Goal: Task Accomplishment & Management: Manage account settings

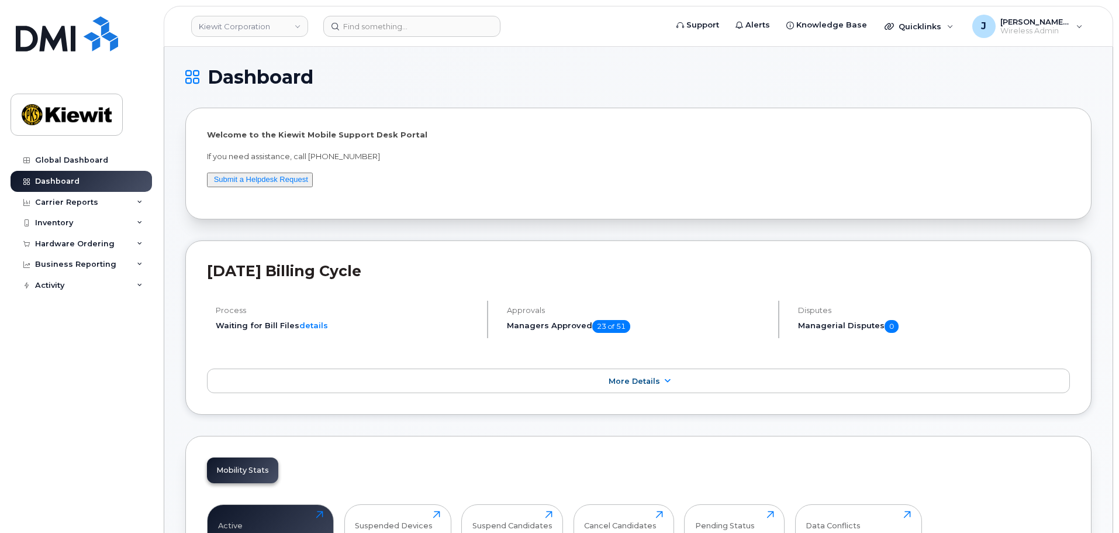
click at [1059, 26] on span "[PERSON_NAME].[PERSON_NAME]" at bounding box center [1035, 21] width 70 height 9
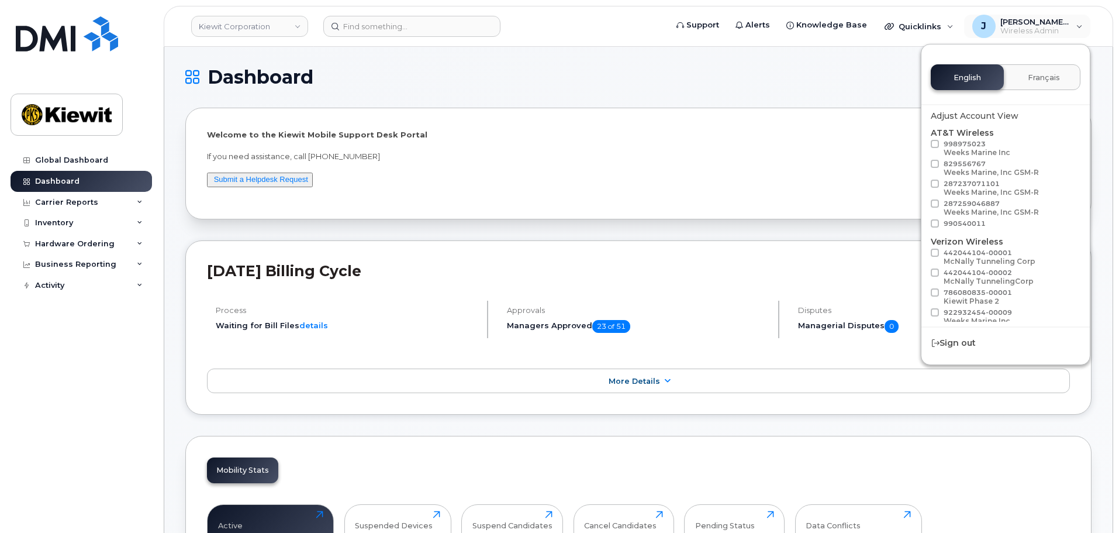
click at [801, 76] on h1 "Dashboard" at bounding box center [635, 77] width 900 height 19
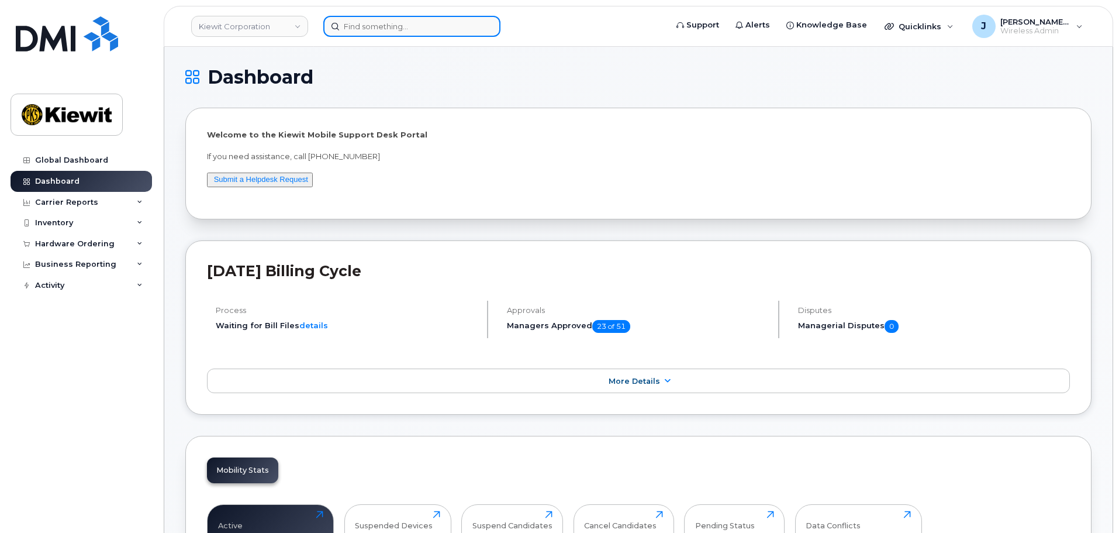
click at [379, 25] on input at bounding box center [411, 26] width 177 height 21
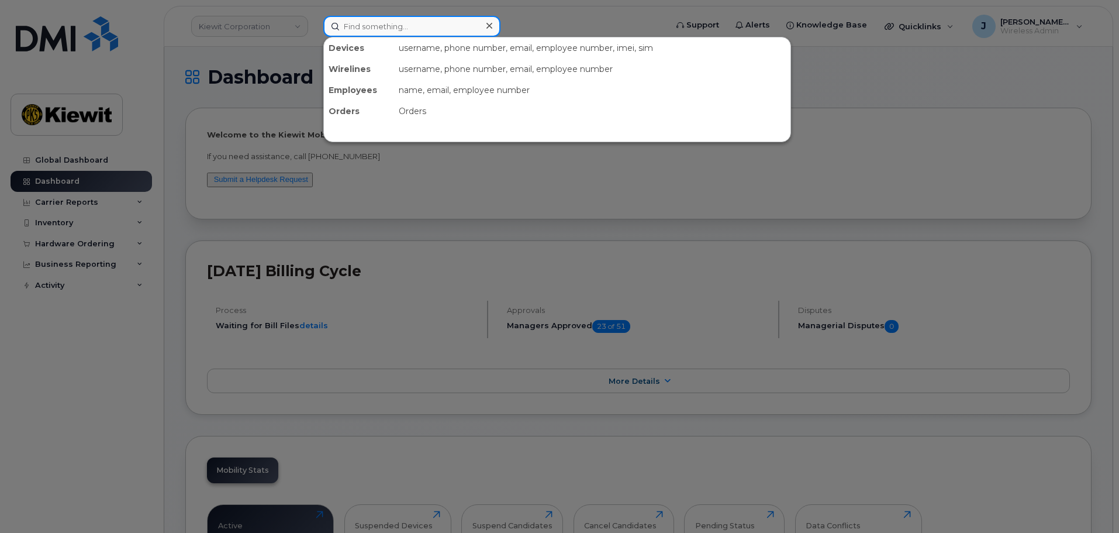
click at [389, 23] on input at bounding box center [411, 26] width 177 height 21
click at [410, 26] on input at bounding box center [411, 26] width 177 height 21
paste input "201-470-3948"
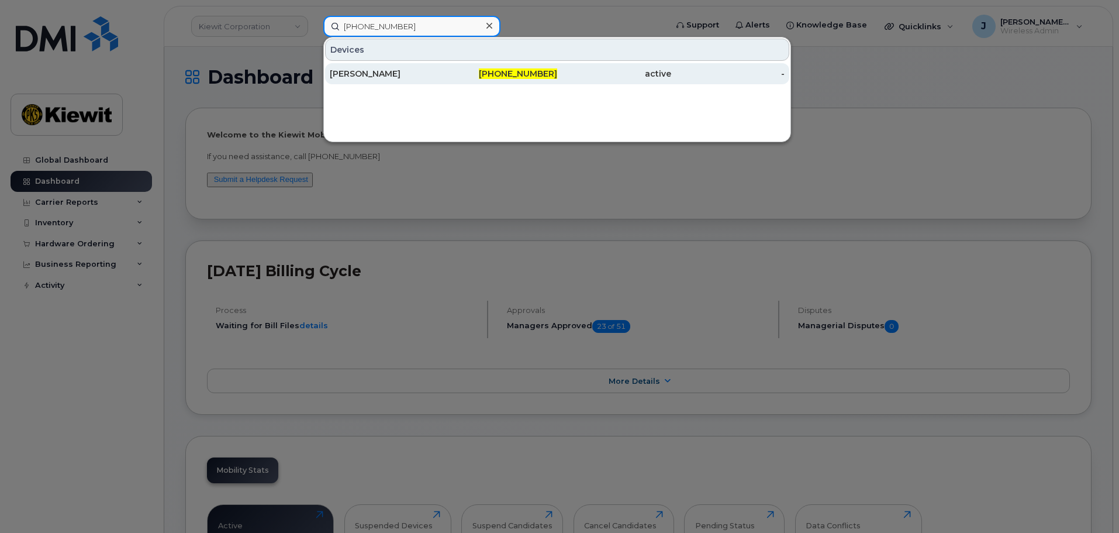
type input "201-470-3948"
click at [427, 72] on div "Robert Andrews" at bounding box center [387, 74] width 114 height 12
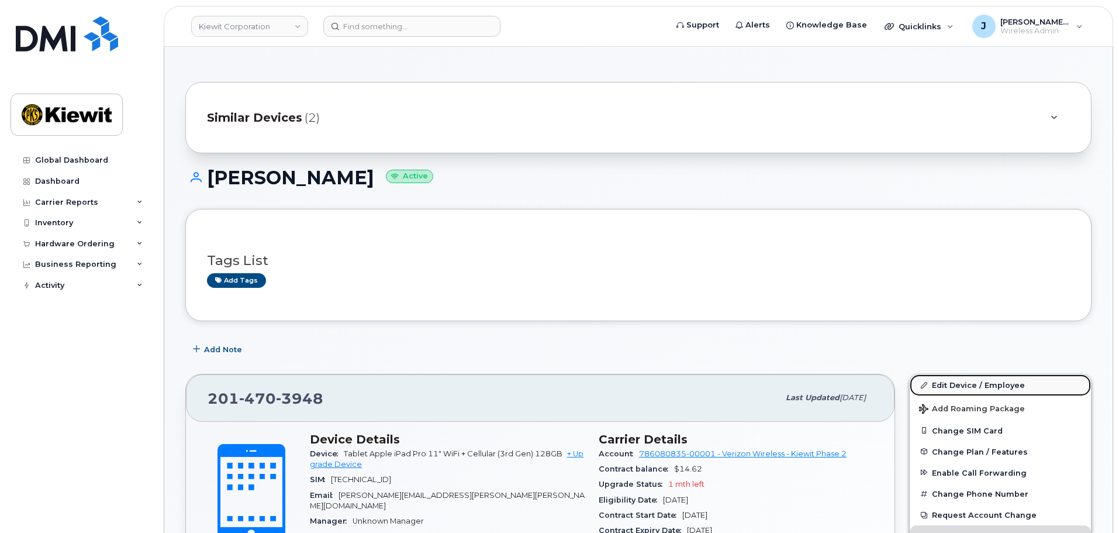
click at [962, 379] on link "Edit Device / Employee" at bounding box center [1000, 384] width 181 height 21
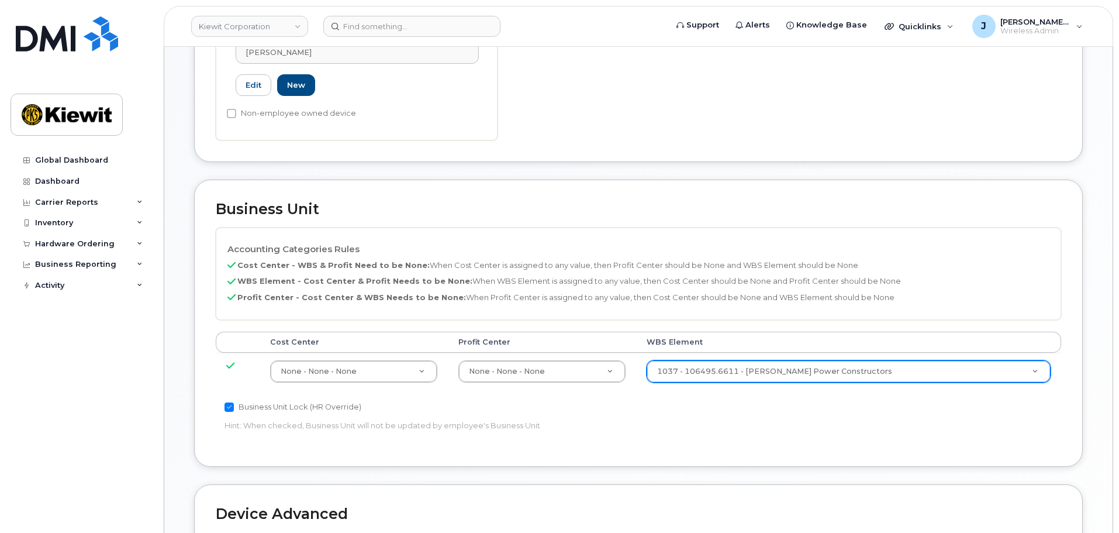
scroll to position [409, 0]
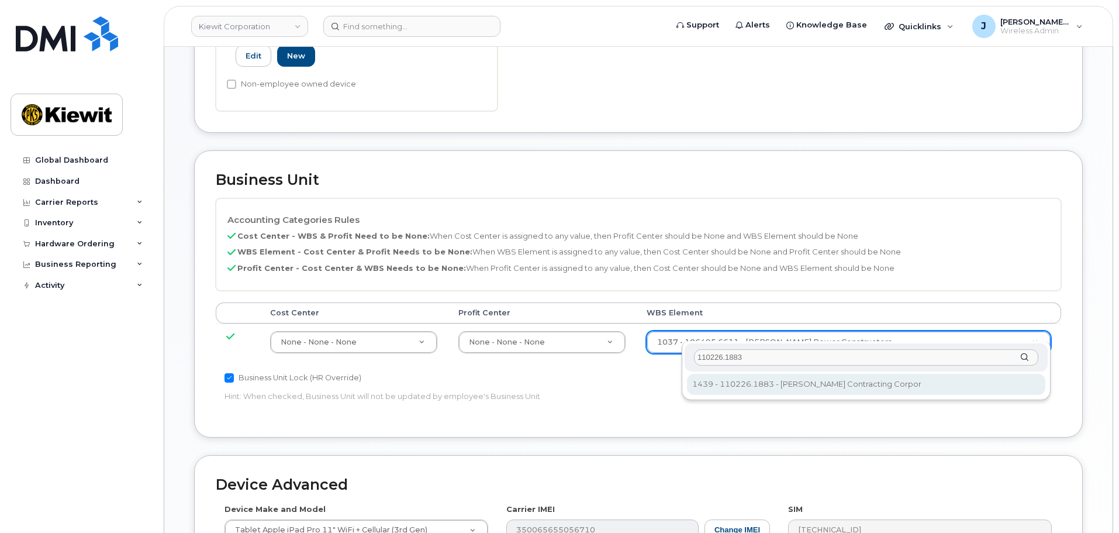
type input "110226.1883"
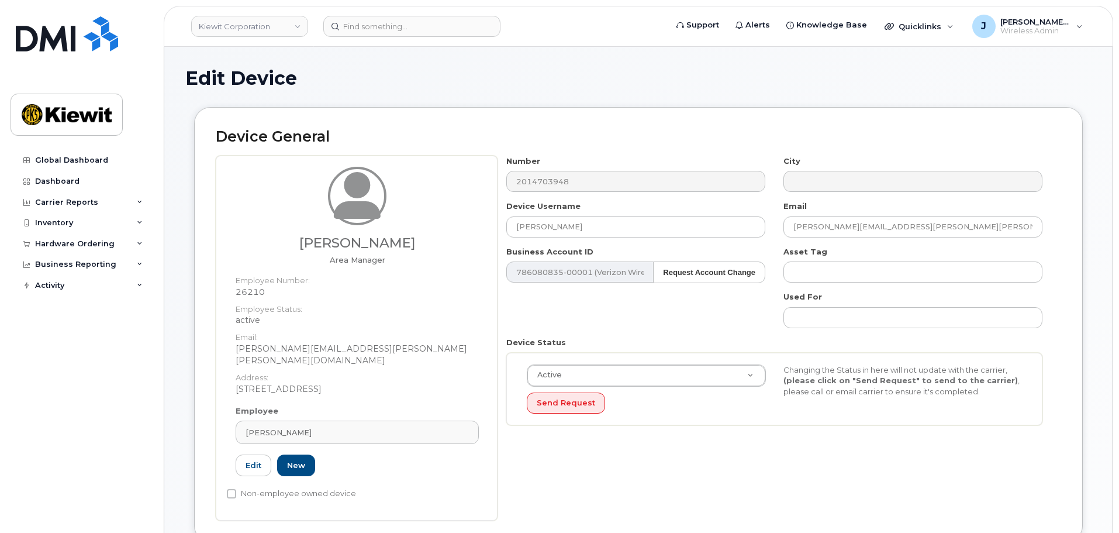
scroll to position [463, 0]
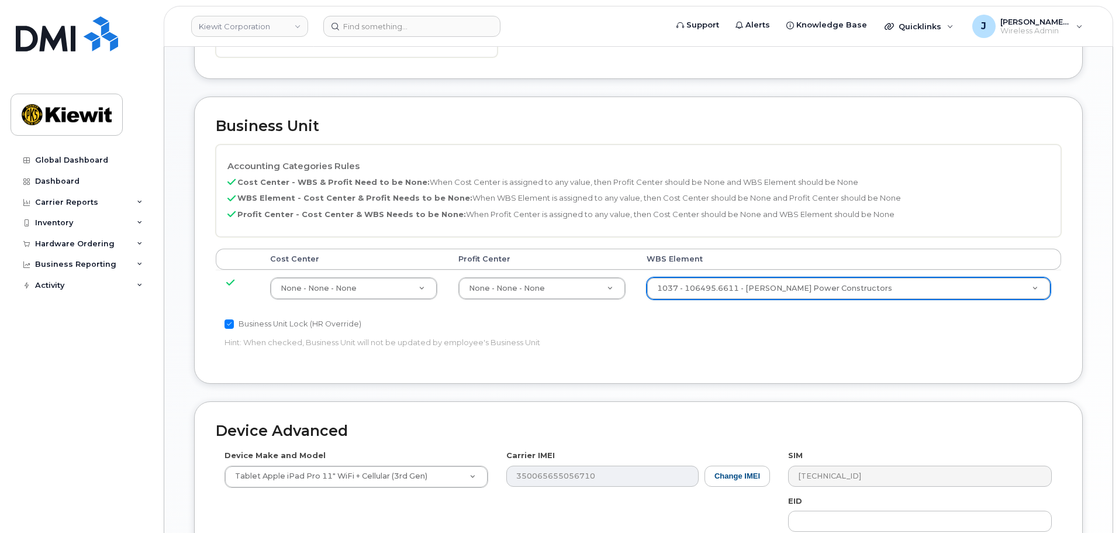
drag, startPoint x: 581, startPoint y: 180, endPoint x: 428, endPoint y: 181, distance: 152.6
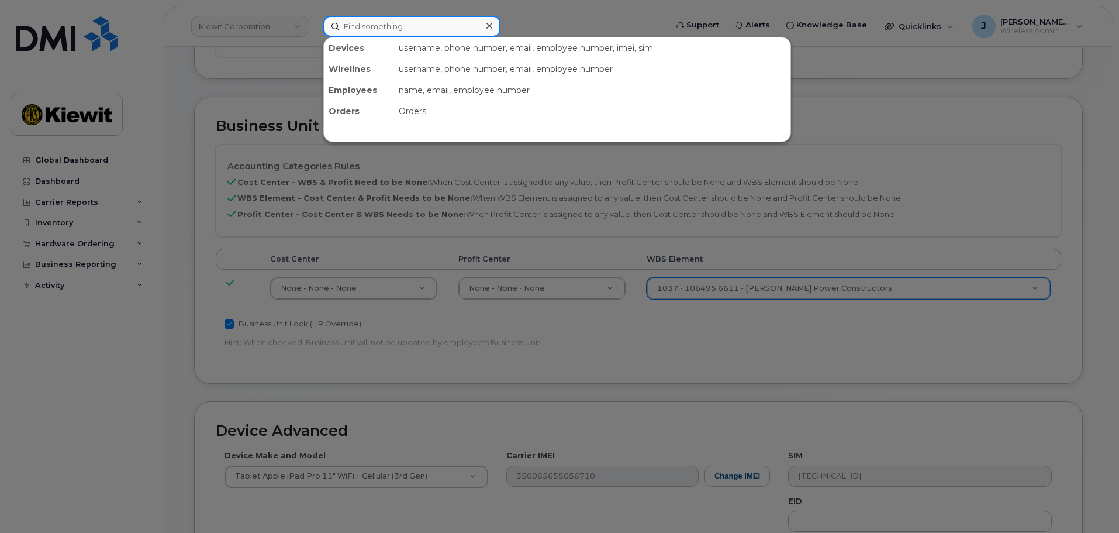
drag, startPoint x: 406, startPoint y: 32, endPoint x: 384, endPoint y: 92, distance: 64.0
click at [405, 31] on input at bounding box center [411, 26] width 177 height 21
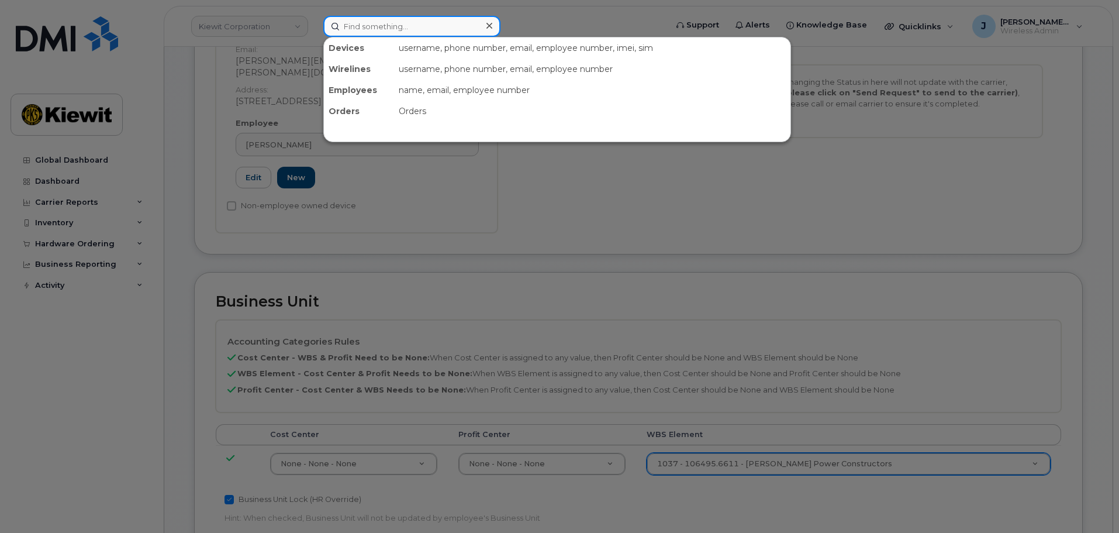
scroll to position [54, 0]
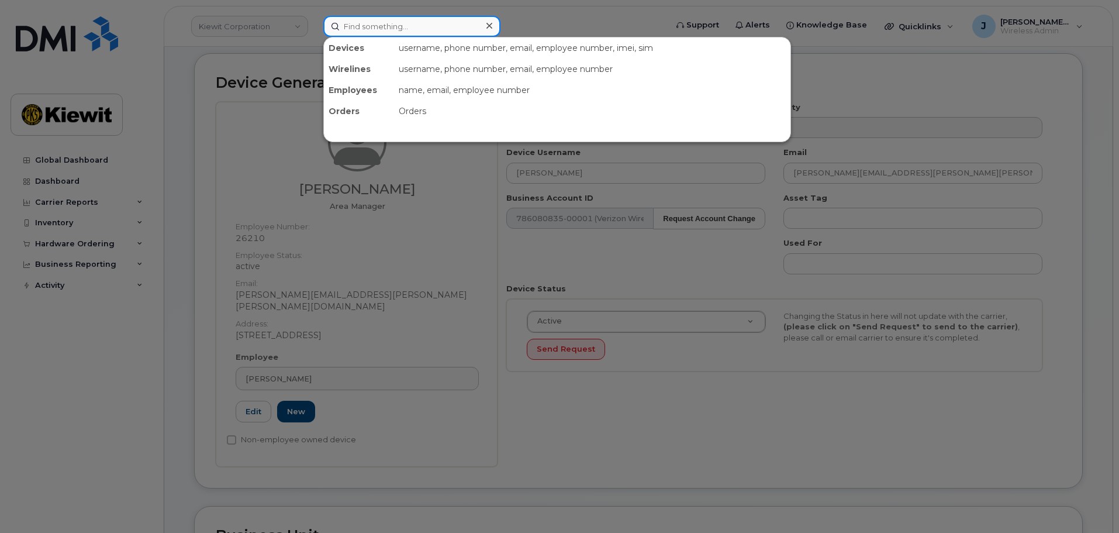
paste input "201-832-7070"
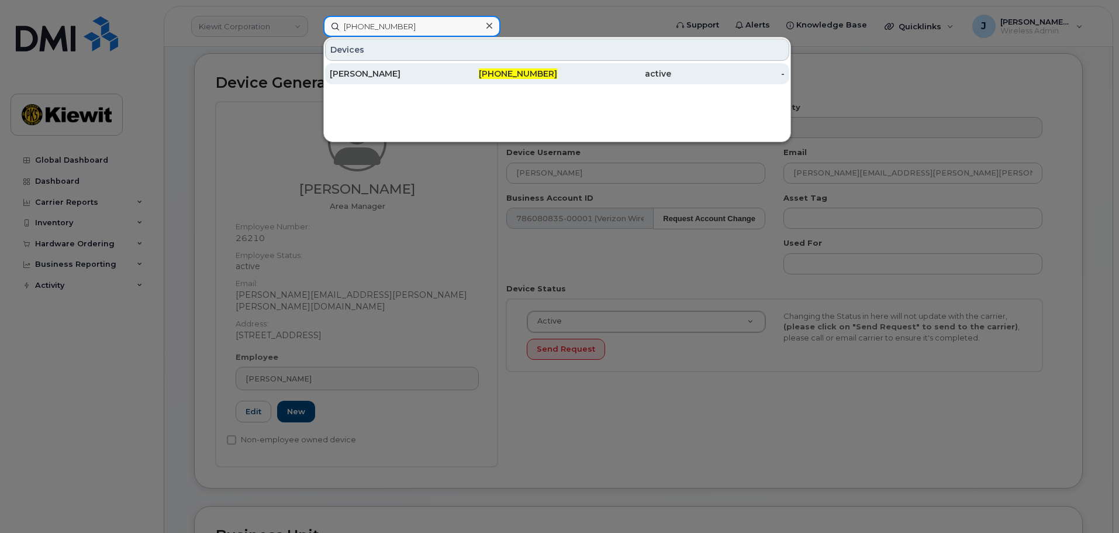
type input "201-832-7070"
click at [400, 74] on div "ROBERT ANDREWS" at bounding box center [387, 74] width 114 height 12
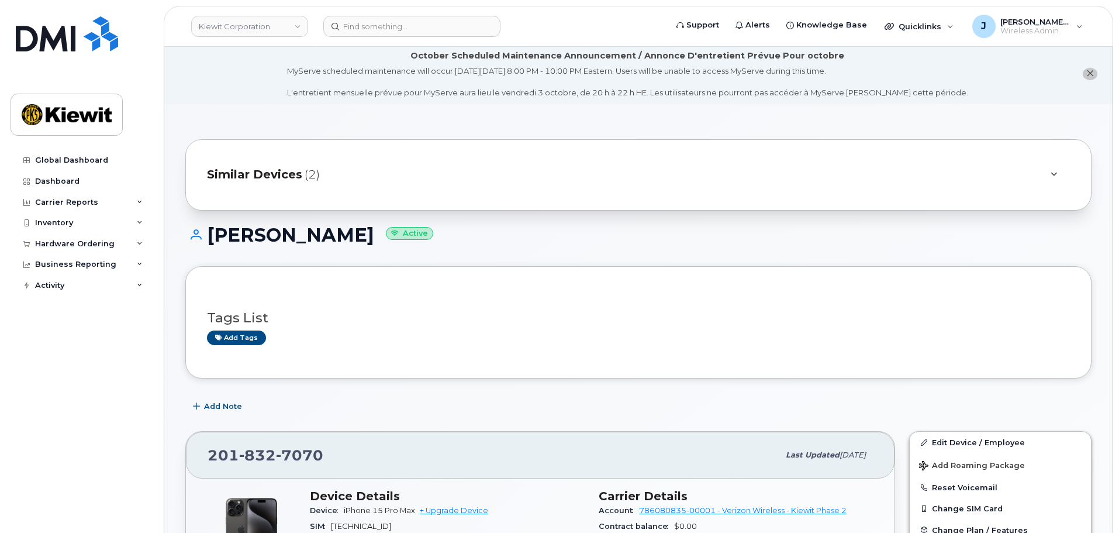
scroll to position [292, 0]
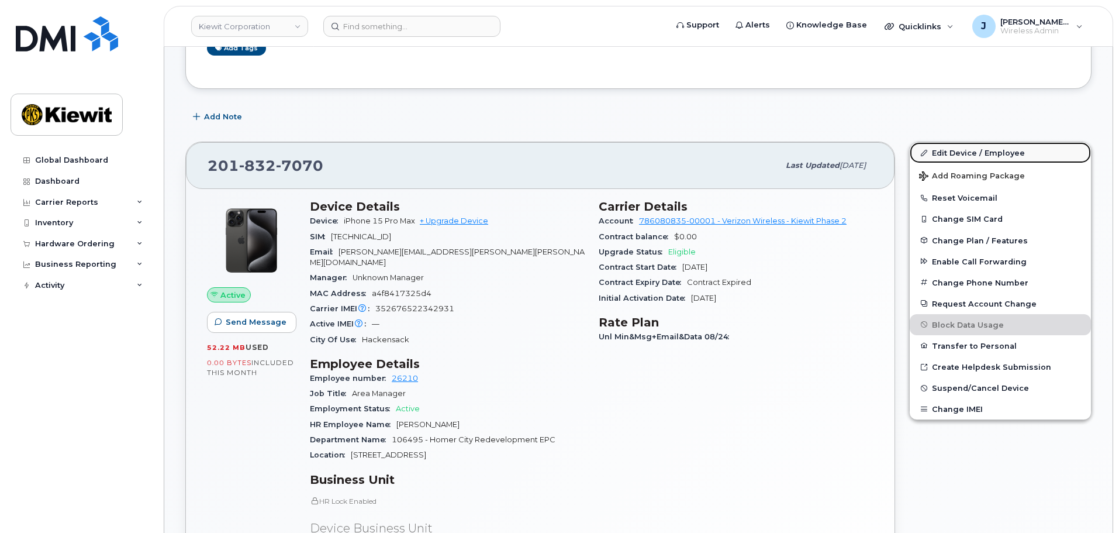
click at [957, 148] on link "Edit Device / Employee" at bounding box center [1000, 152] width 181 height 21
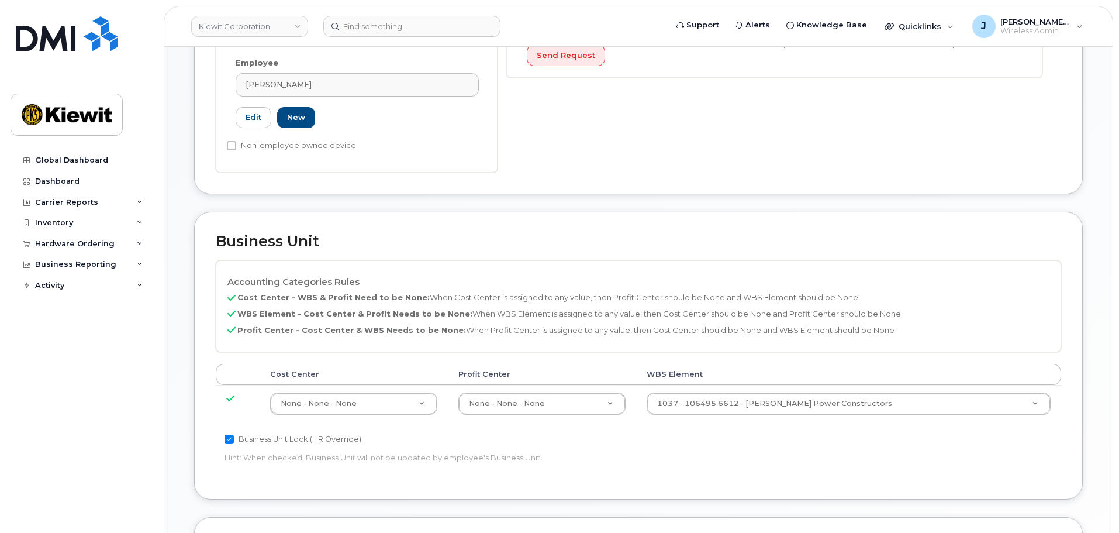
scroll to position [409, 0]
click at [389, 30] on input at bounding box center [411, 26] width 177 height 21
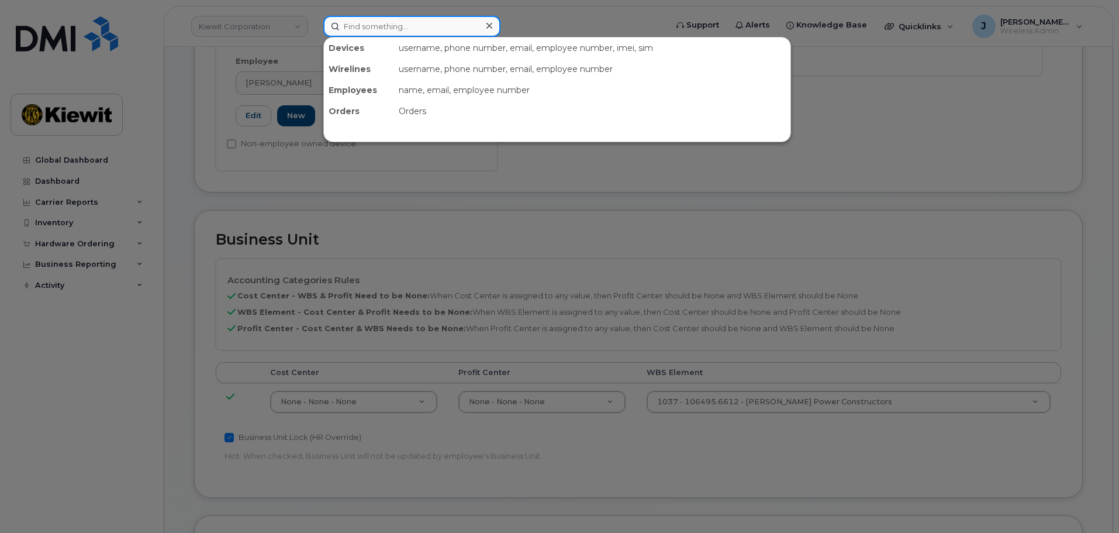
paste input "262-440-6387"
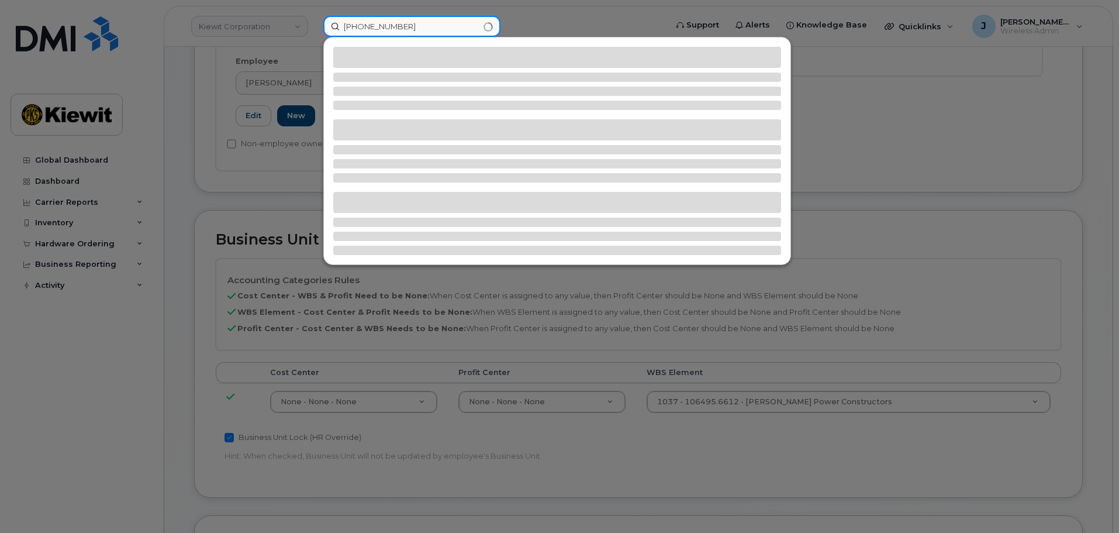
type input "262-440-6387"
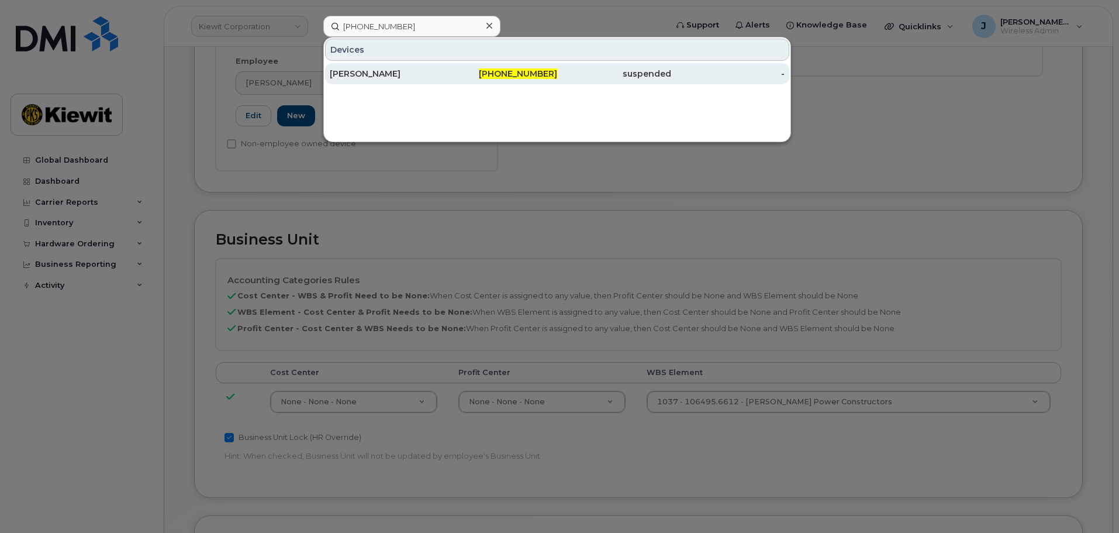
click at [393, 69] on div "ROBERT ZAVALA" at bounding box center [387, 74] width 114 height 12
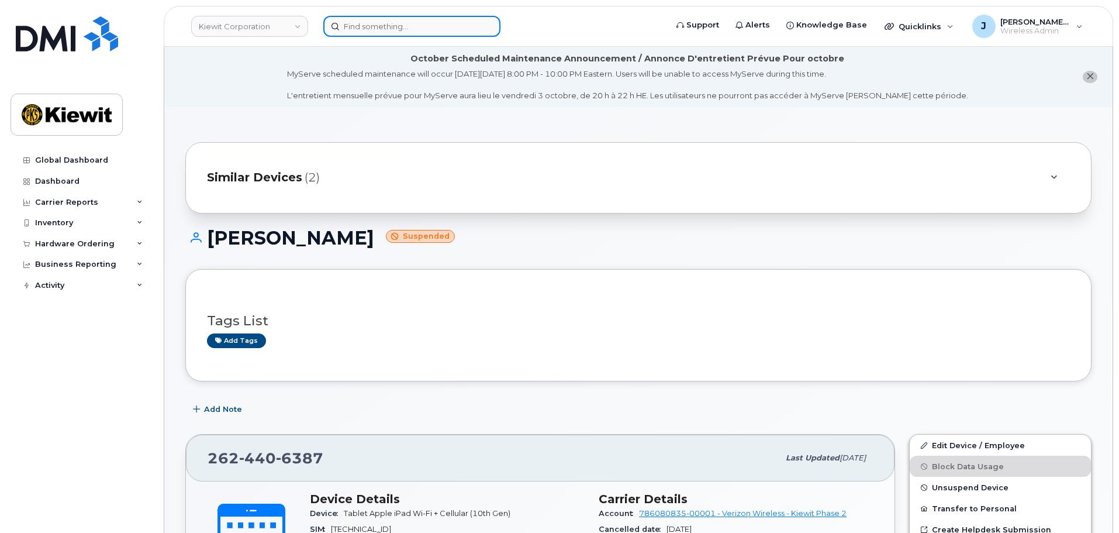
click at [420, 22] on input at bounding box center [411, 26] width 177 height 21
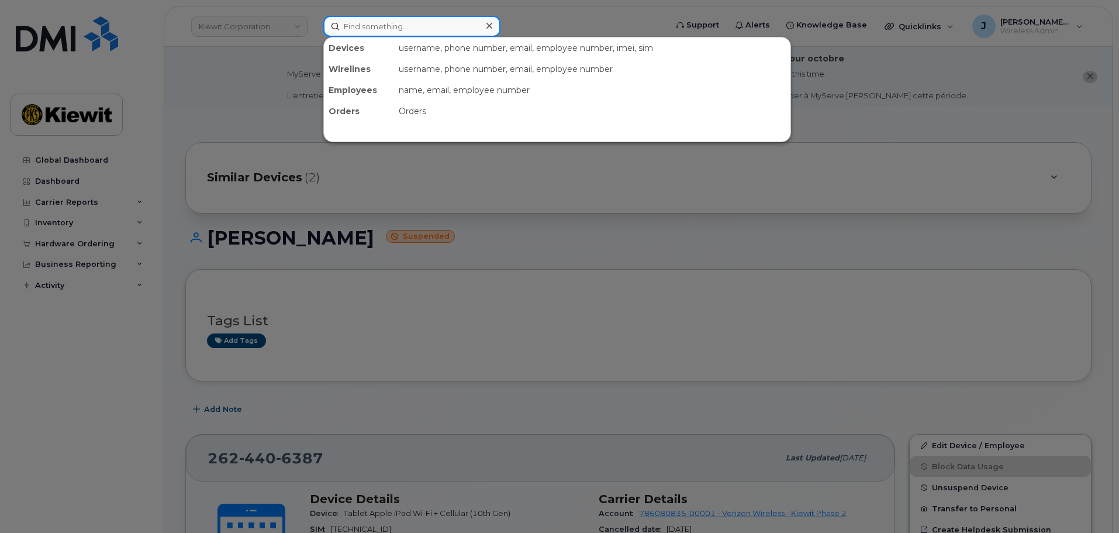
paste input "312-909-5882"
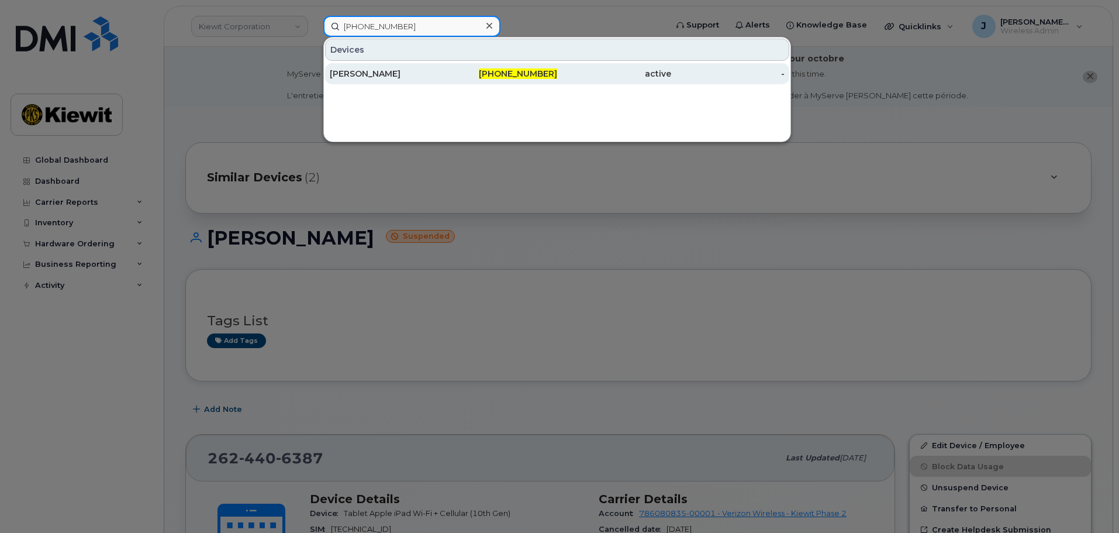
type input "312-909-5882"
click at [395, 72] on div "[PERSON_NAME]" at bounding box center [387, 74] width 114 height 12
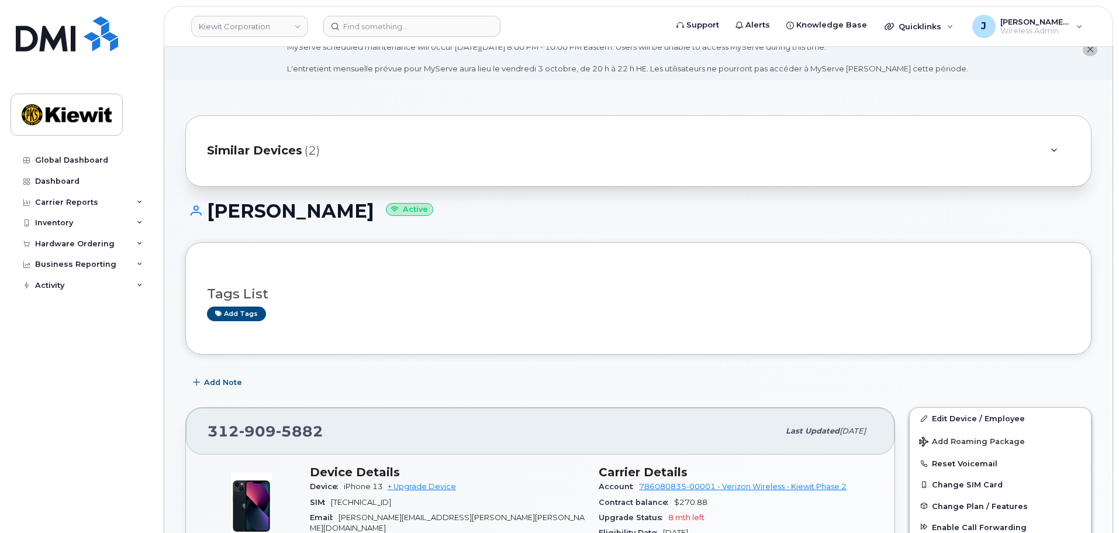
scroll to position [292, 0]
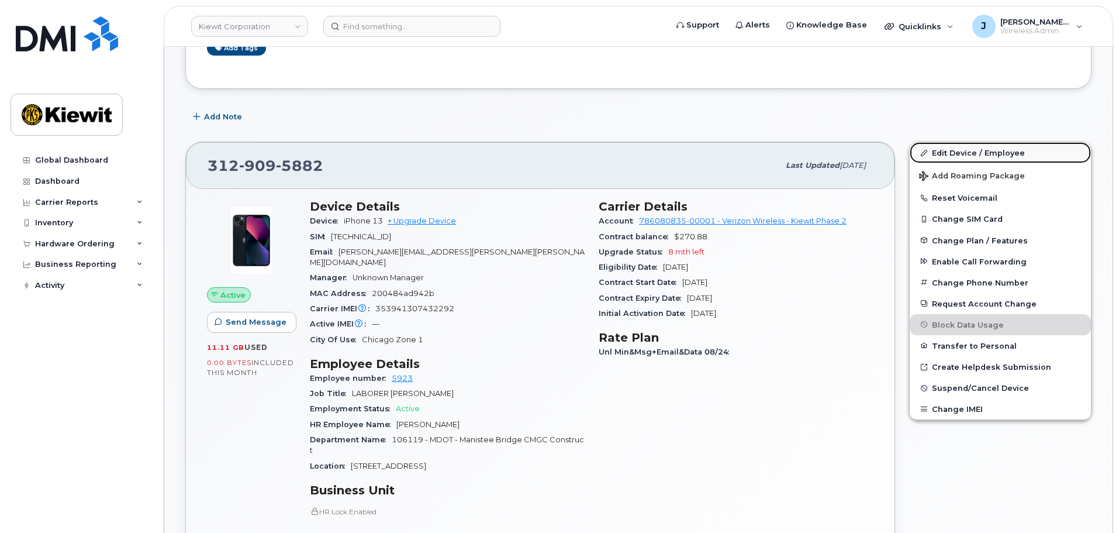
click at [948, 151] on link "Edit Device / Employee" at bounding box center [1000, 152] width 181 height 21
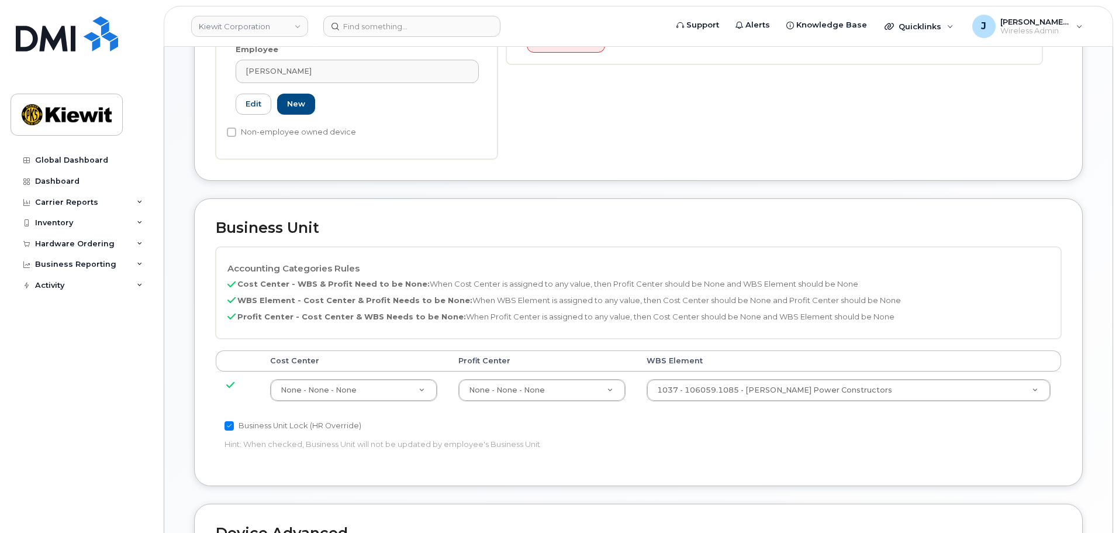
scroll to position [468, 0]
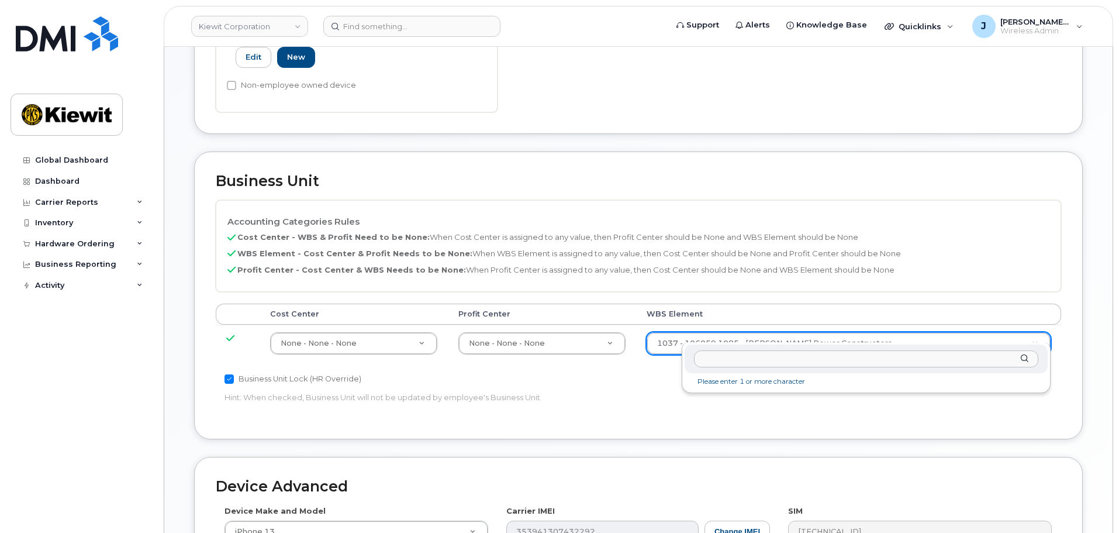
click at [784, 361] on input "text" at bounding box center [866, 358] width 344 height 17
paste input "106119.1411"
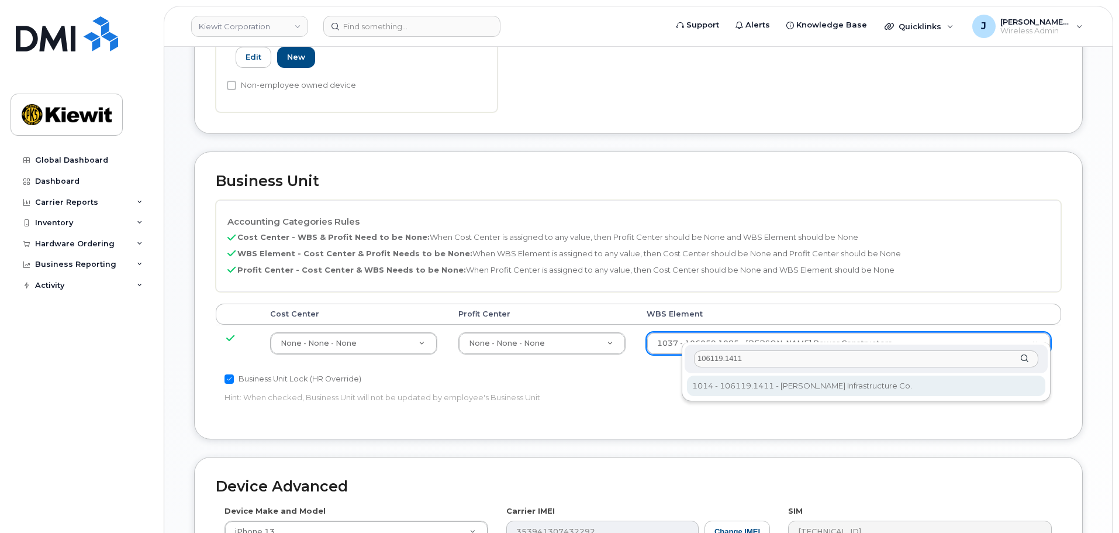
type input "106119.1411"
type input "30511082"
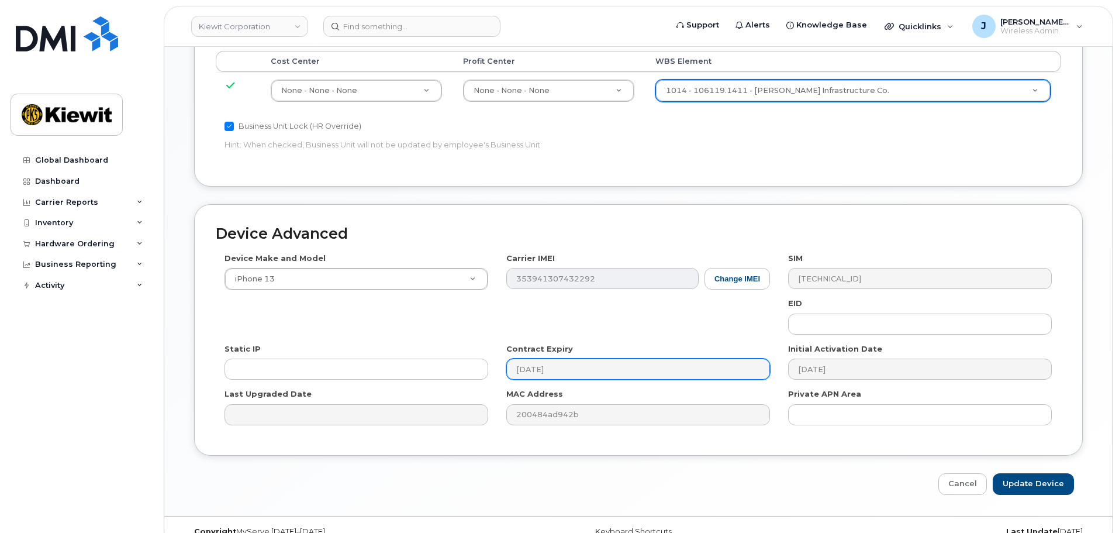
scroll to position [729, 0]
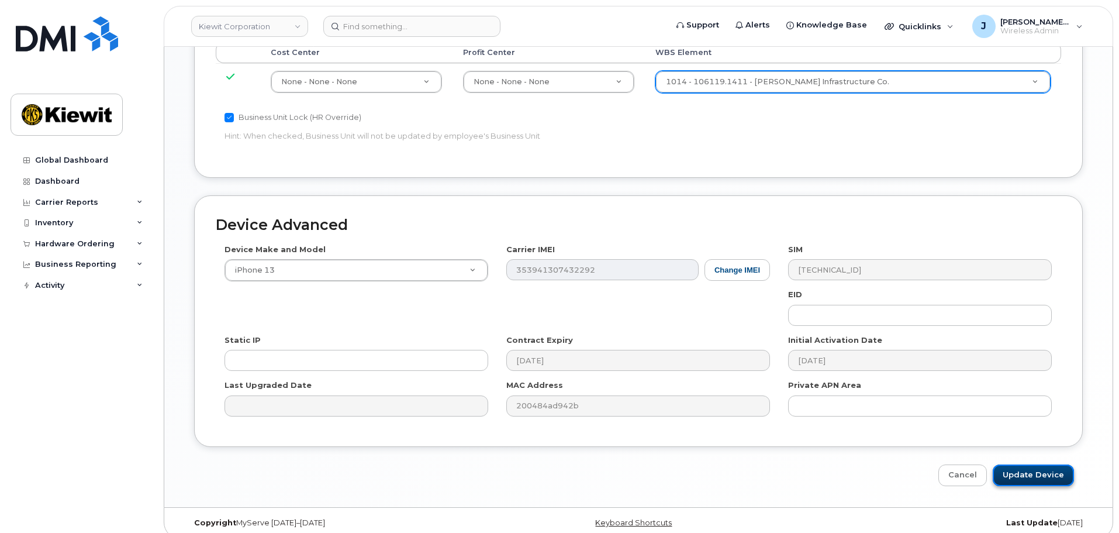
click at [1032, 464] on input "Update Device" at bounding box center [1033, 475] width 81 height 22
type input "Saving..."
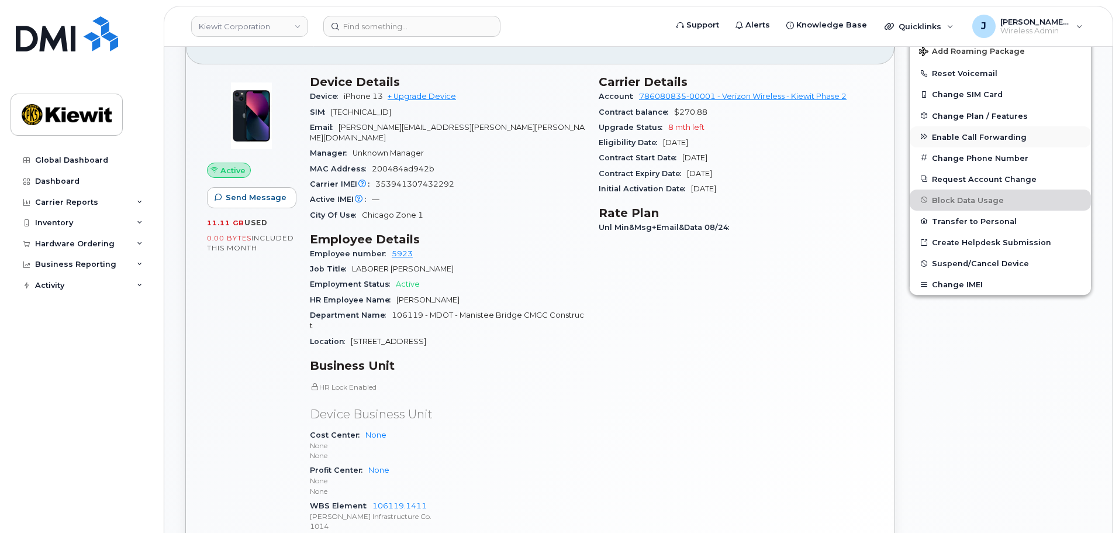
scroll to position [351, 0]
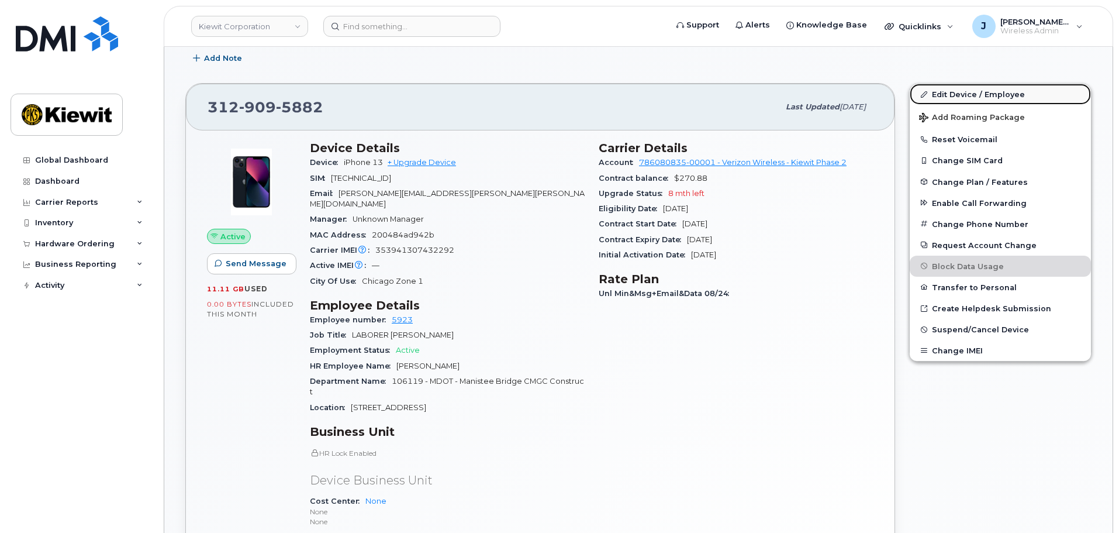
click at [962, 90] on link "Edit Device / Employee" at bounding box center [1000, 94] width 181 height 21
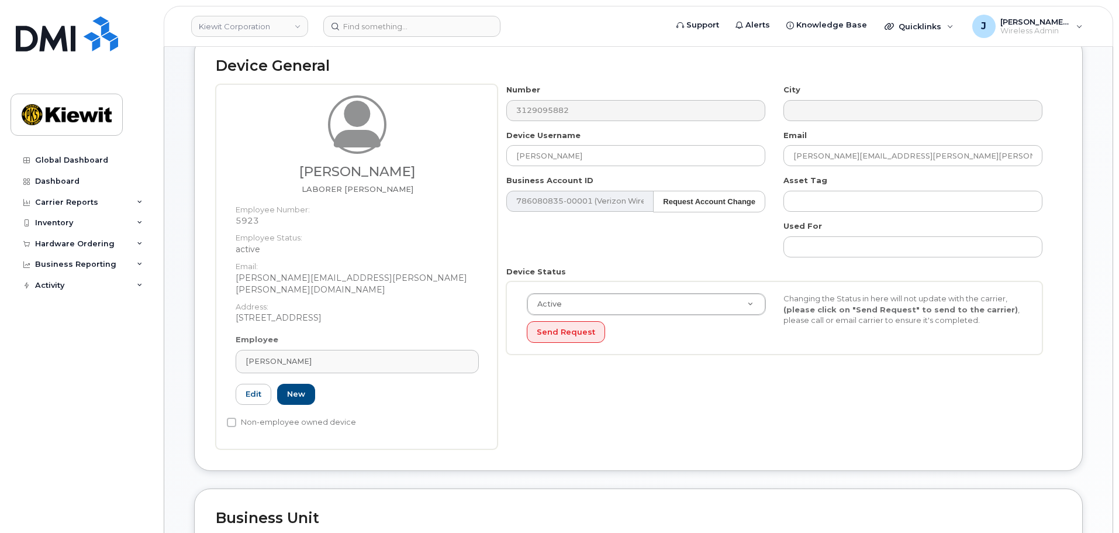
scroll to position [117, 0]
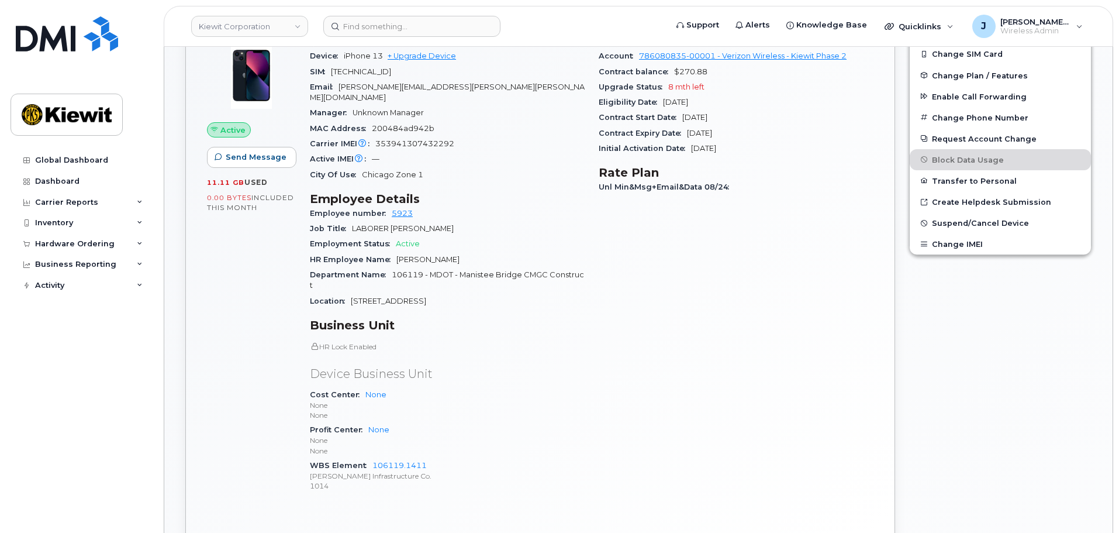
scroll to position [234, 0]
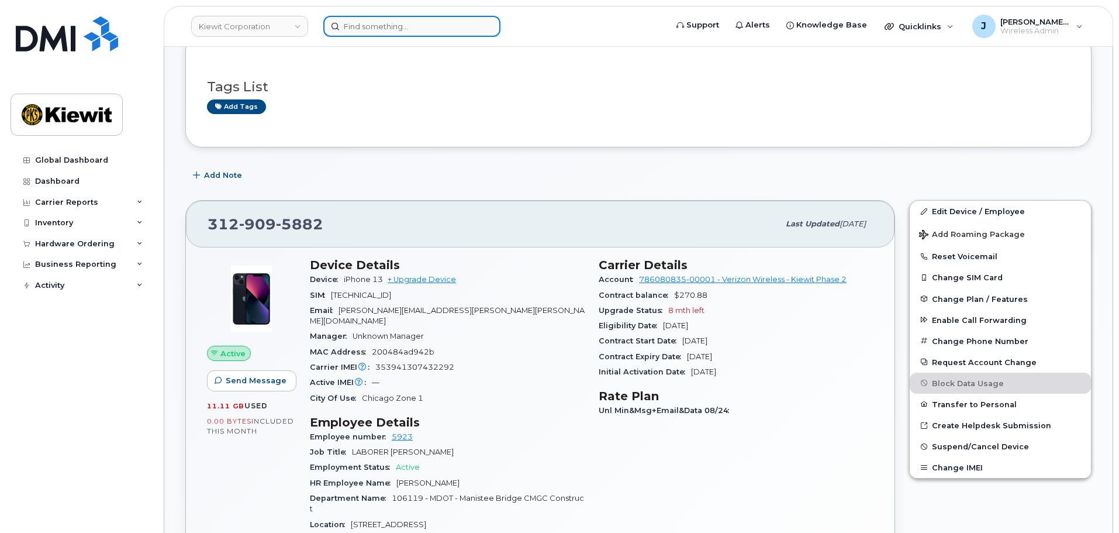
click at [399, 26] on input at bounding box center [411, 26] width 177 height 21
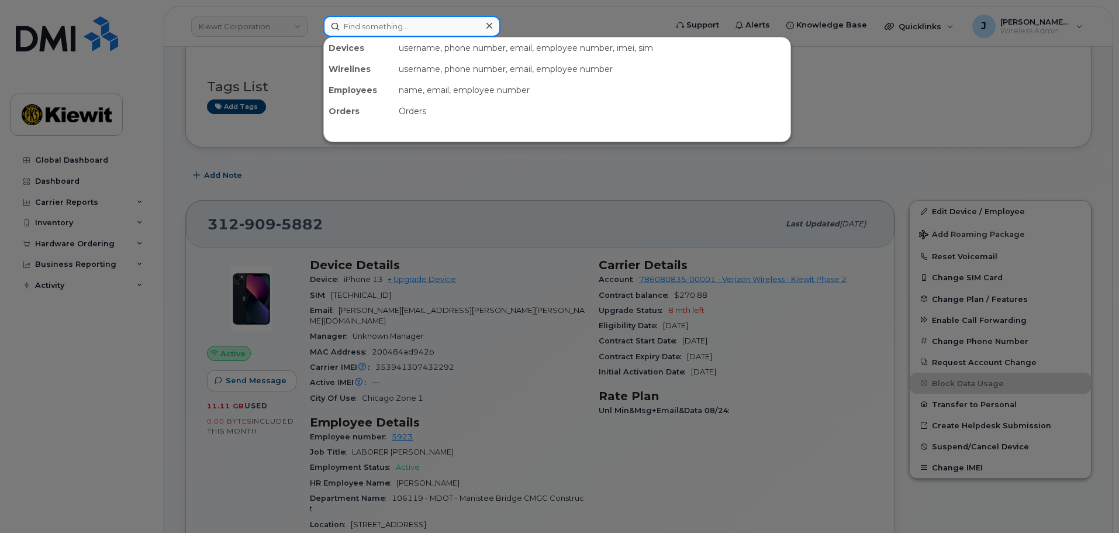
paste input "[PHONE_NUMBER]"
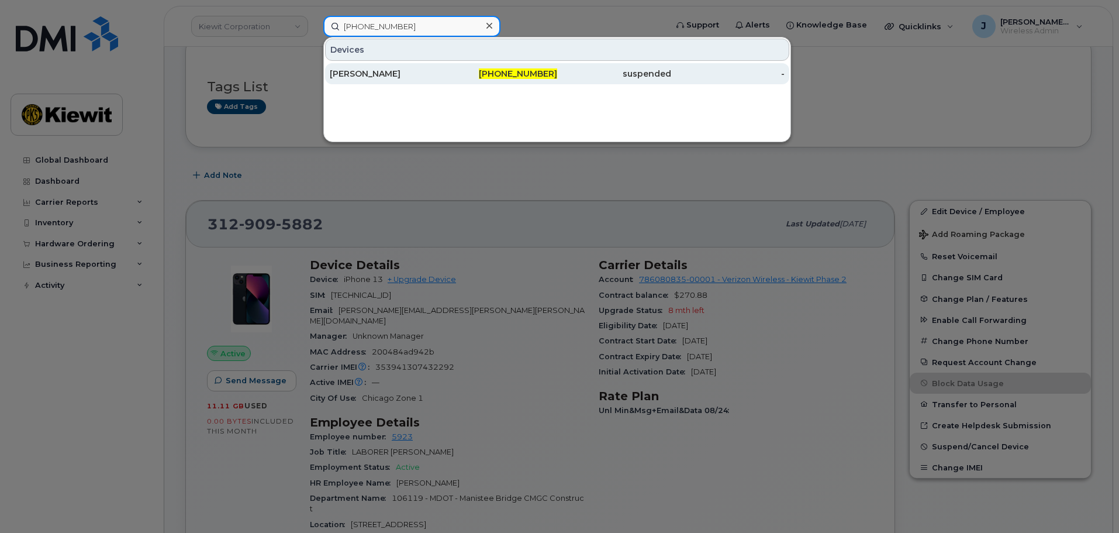
type input "[PHONE_NUMBER]"
click at [392, 75] on div "[PERSON_NAME]" at bounding box center [387, 74] width 114 height 12
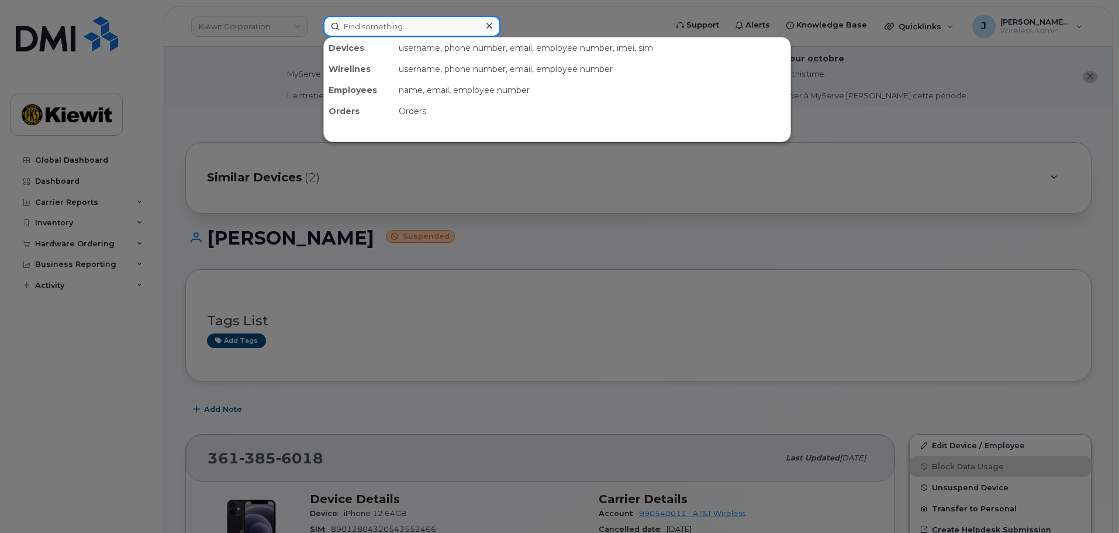
click at [357, 26] on input at bounding box center [411, 26] width 177 height 21
paste input "402-250-3972"
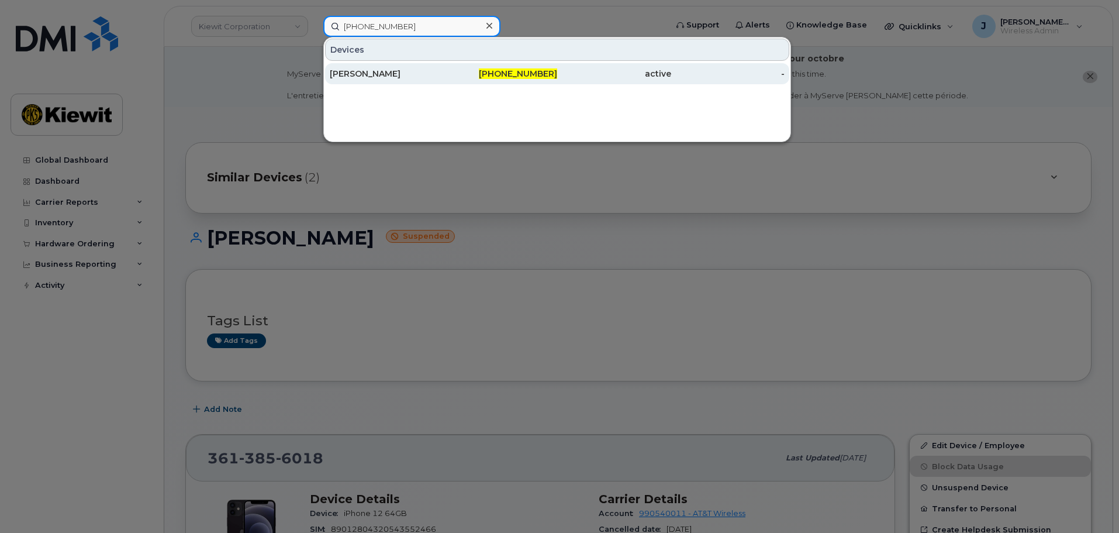
type input "402-250-3972"
click at [465, 80] on div "402-250-3972" at bounding box center [501, 73] width 114 height 21
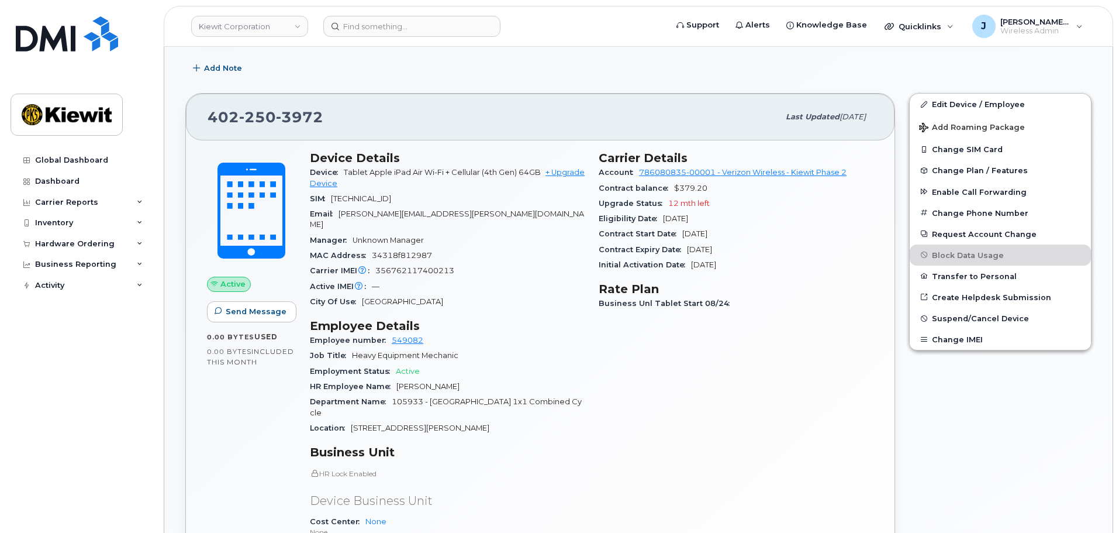
scroll to position [351, 0]
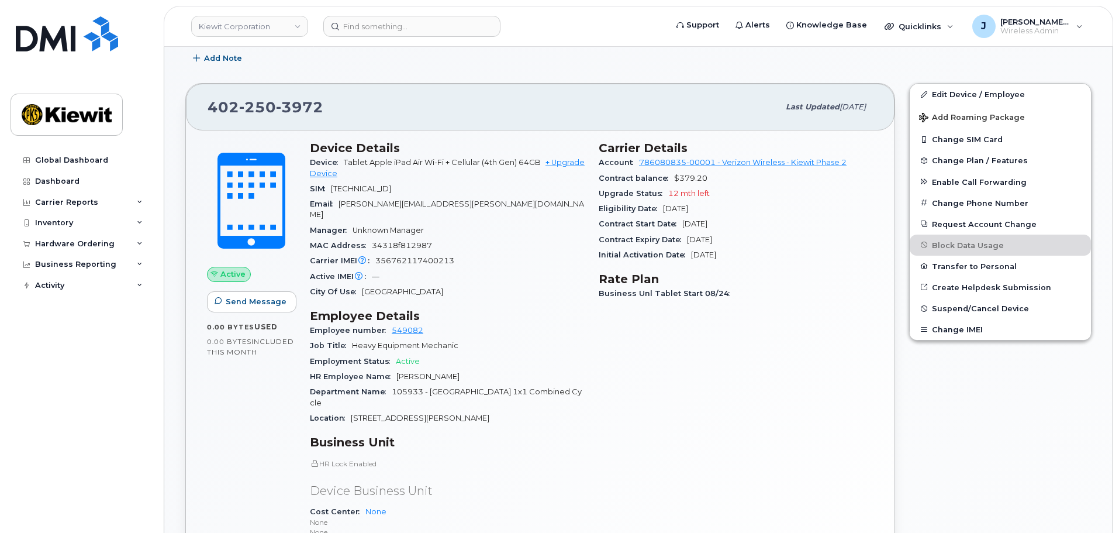
click at [347, 387] on span "Department Name" at bounding box center [351, 391] width 82 height 9
click at [950, 84] on link "Edit Device / Employee" at bounding box center [1000, 94] width 181 height 21
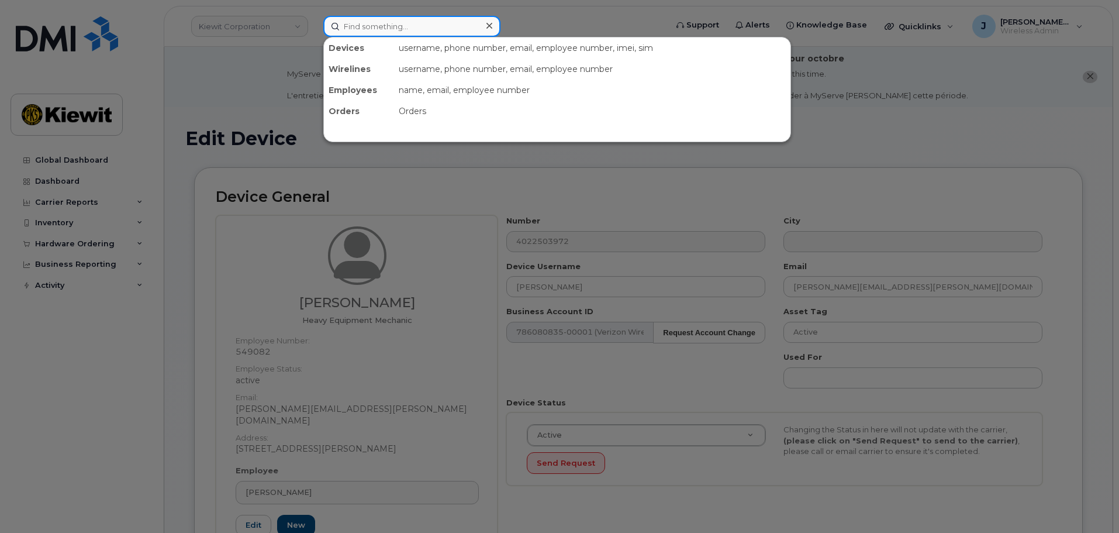
click at [395, 34] on input at bounding box center [411, 26] width 177 height 21
paste input "402-305-2562"
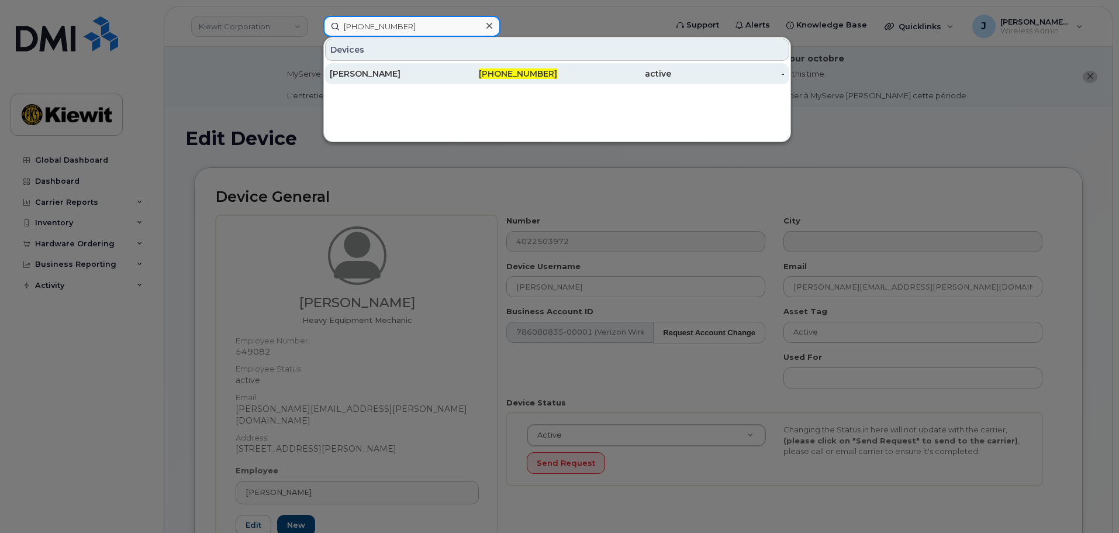
type input "402-305-2562"
click at [423, 75] on div "[PERSON_NAME]" at bounding box center [387, 74] width 114 height 12
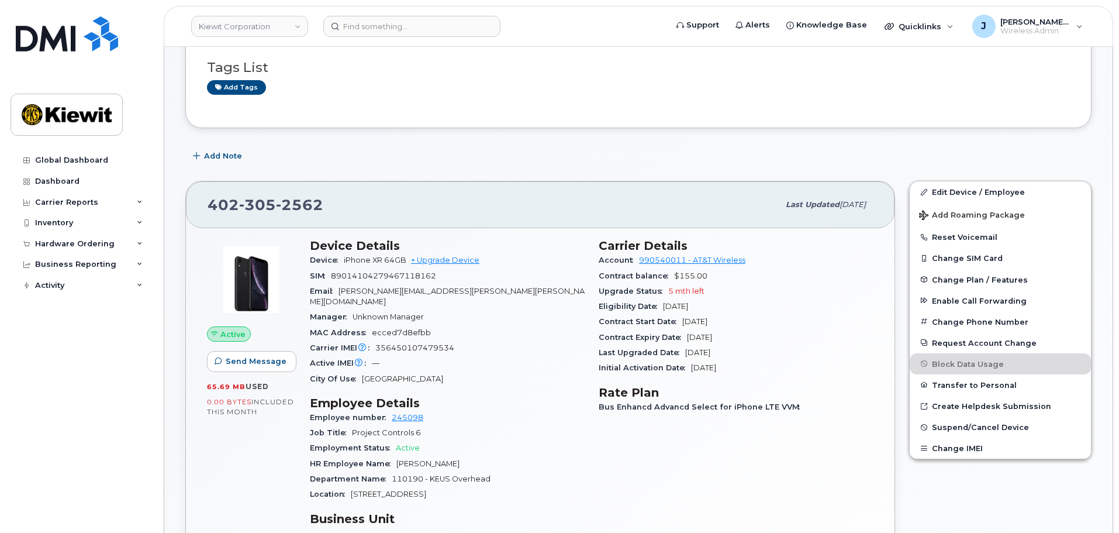
scroll to position [175, 0]
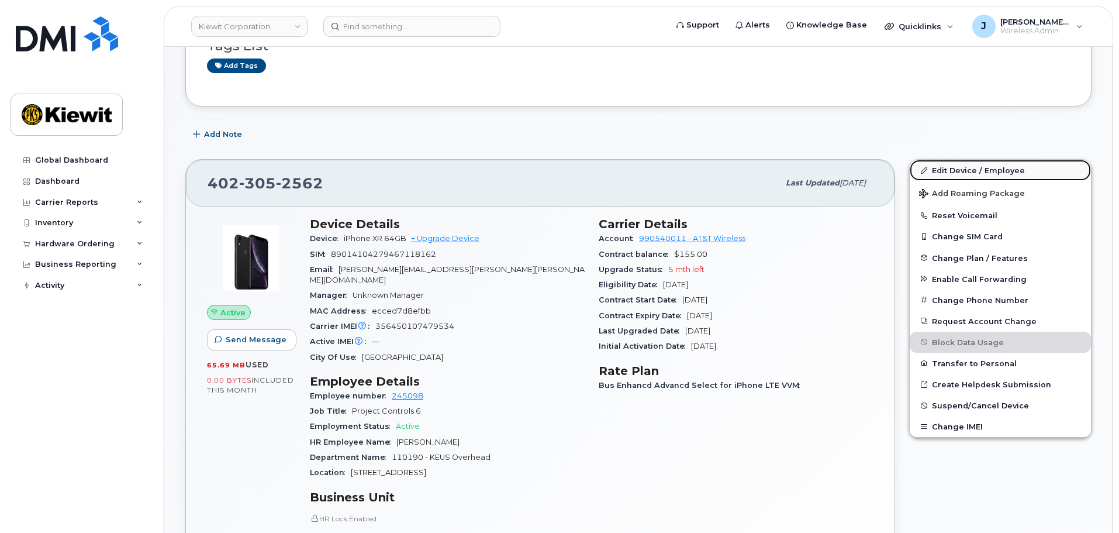
click at [952, 173] on link "Edit Device / Employee" at bounding box center [1000, 170] width 181 height 21
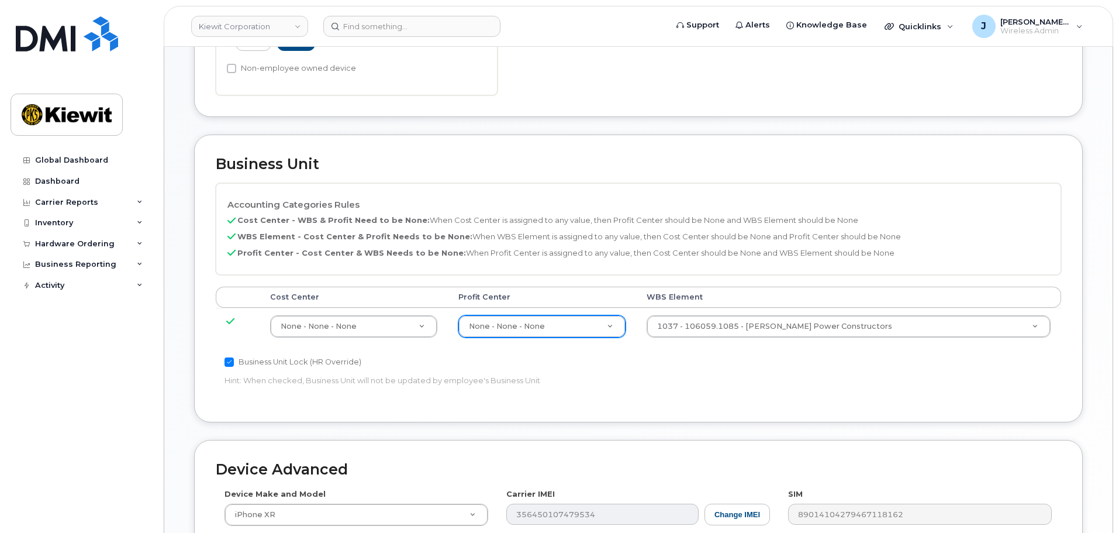
scroll to position [643, 0]
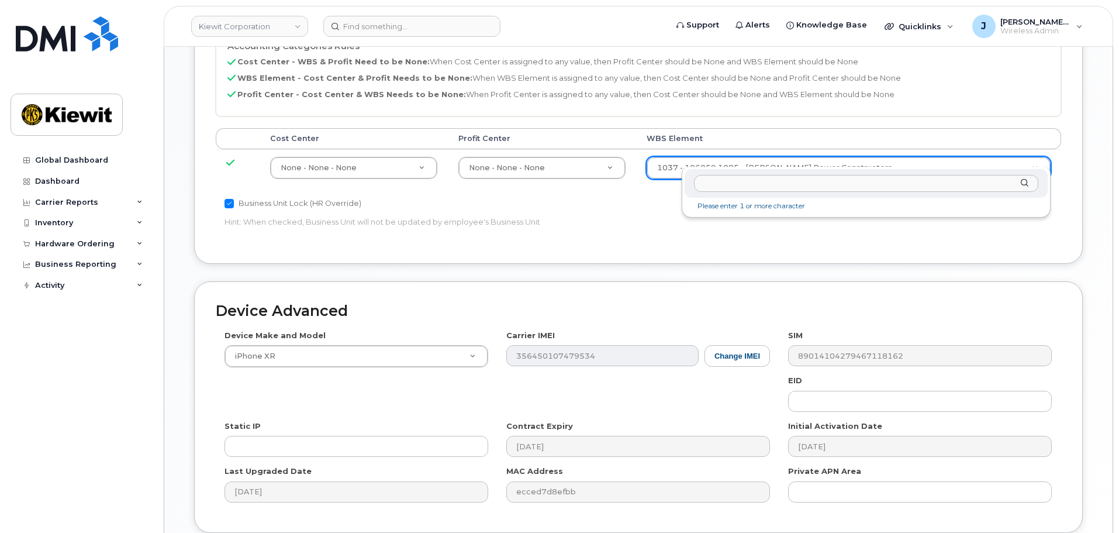
click at [739, 186] on input "text" at bounding box center [866, 183] width 344 height 17
paste input "110190.1923"
type input "110190.1923"
type input "33466616"
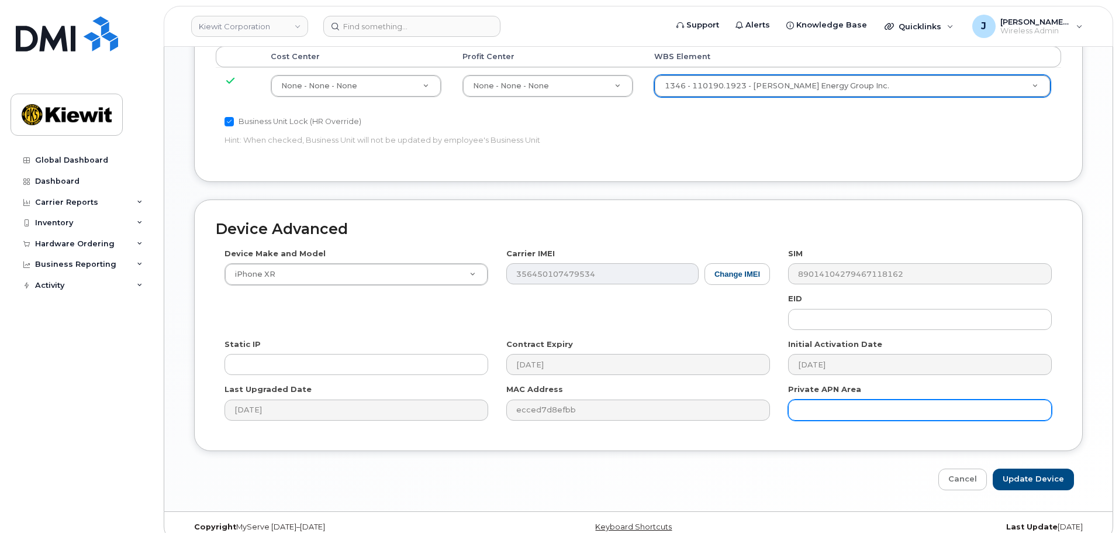
scroll to position [729, 0]
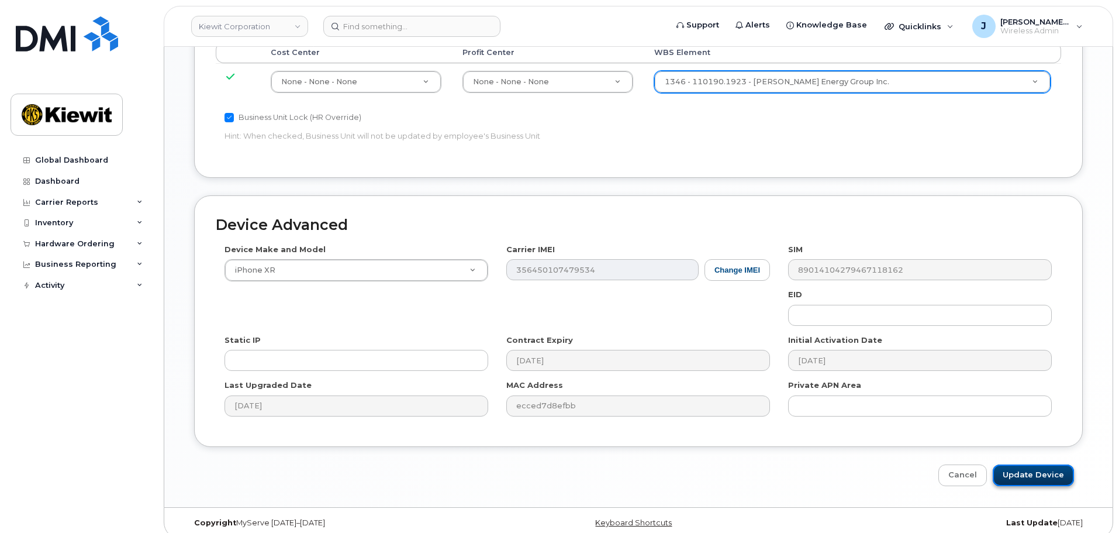
click at [1019, 464] on input "Update Device" at bounding box center [1033, 475] width 81 height 22
type input "Saving..."
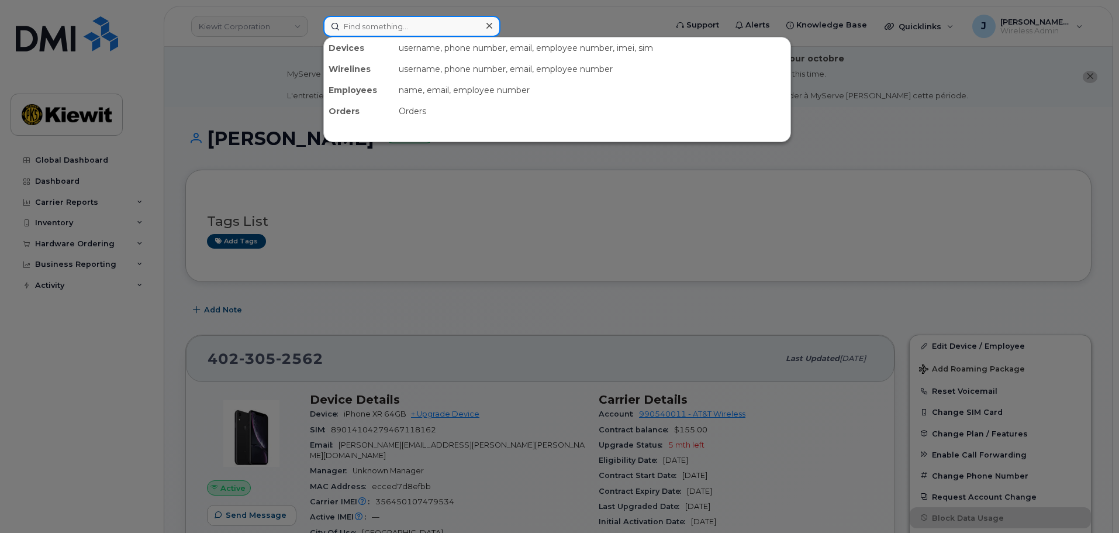
click at [350, 29] on input at bounding box center [411, 26] width 177 height 21
paste input "402-506-0273"
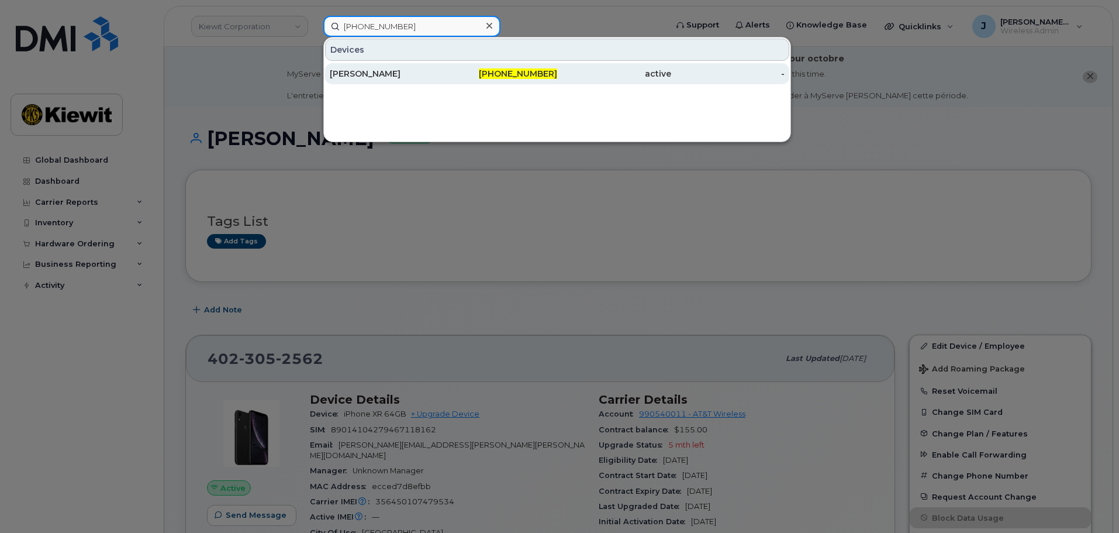
type input "402-506-0273"
click at [427, 79] on div "[PERSON_NAME]" at bounding box center [387, 74] width 114 height 12
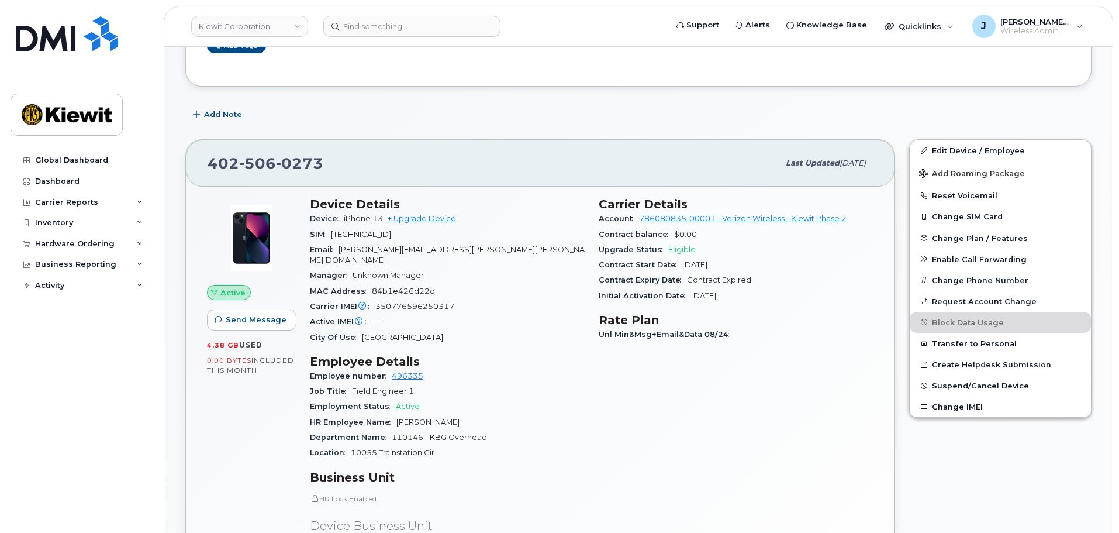
scroll to position [234, 0]
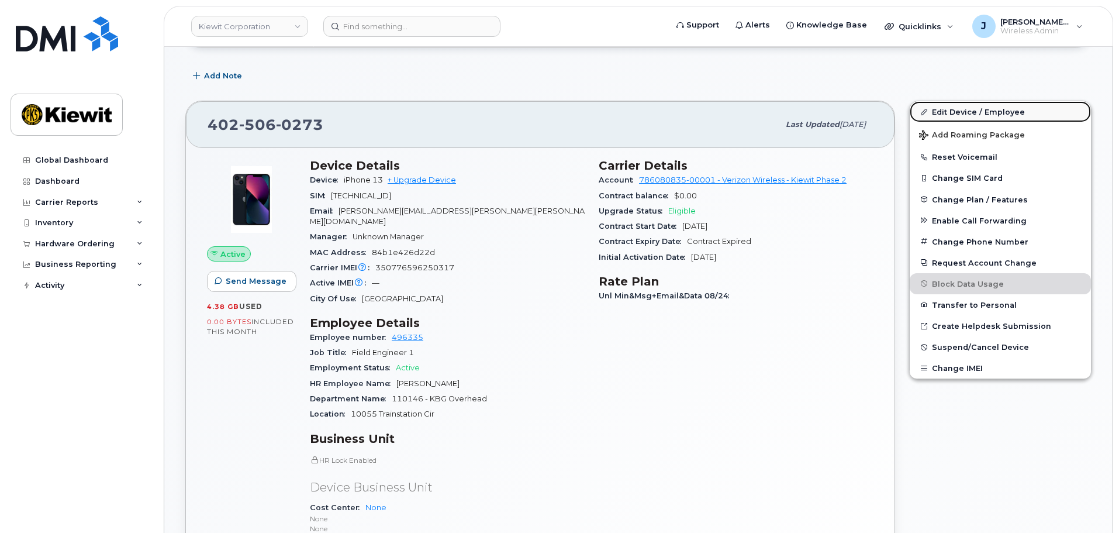
click at [963, 111] on link "Edit Device / Employee" at bounding box center [1000, 111] width 181 height 21
